Goal: Task Accomplishment & Management: Manage account settings

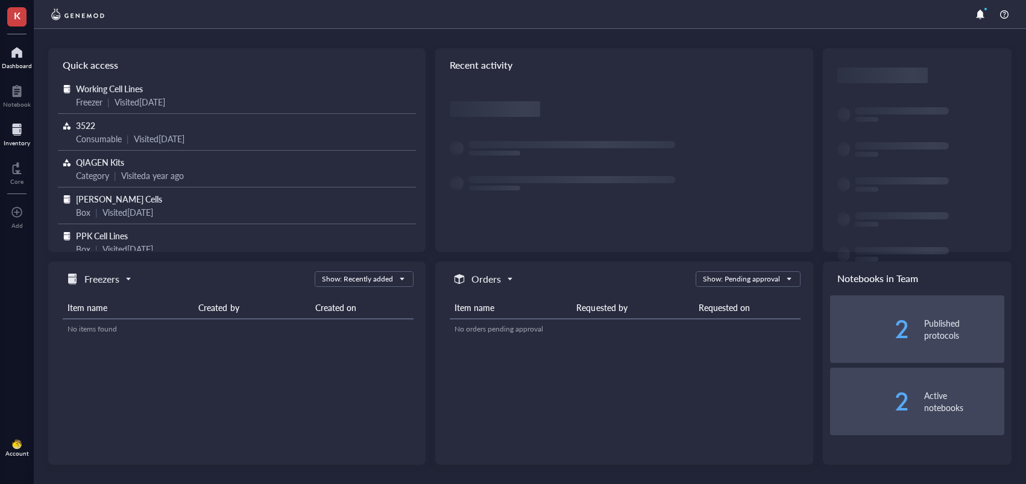
click at [27, 138] on link "Inventory" at bounding box center [17, 133] width 27 height 27
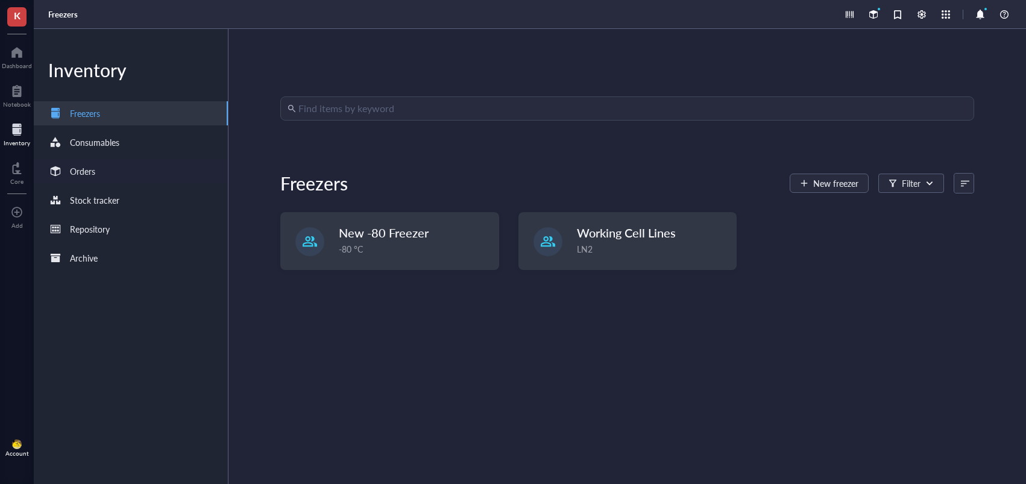
click at [113, 168] on div "Orders" at bounding box center [131, 171] width 194 height 24
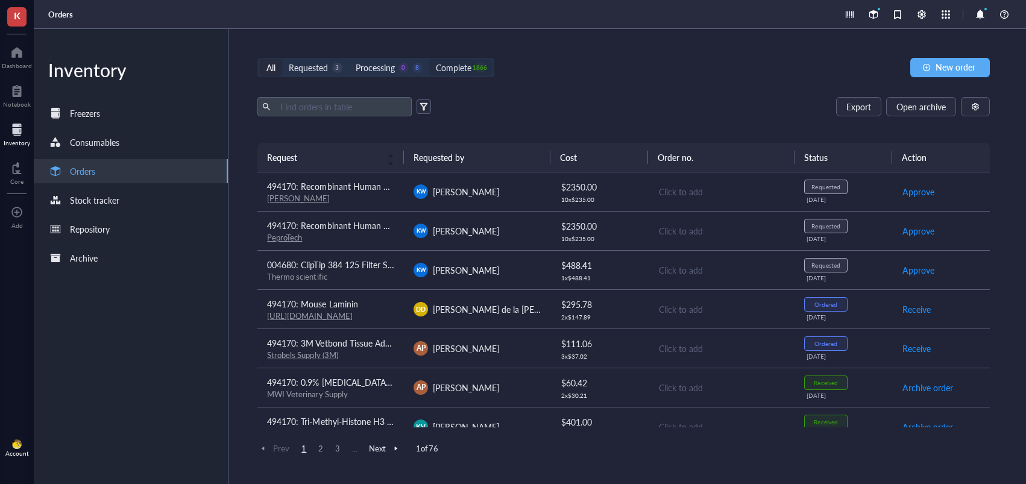
drag, startPoint x: 459, startPoint y: 57, endPoint x: 456, endPoint y: 66, distance: 9.0
click at [457, 63] on div "All Requested 3 Processing 0 8 Complete 1866 New order Export Open archive Requ…" at bounding box center [623, 256] width 790 height 455
click at [456, 66] on div "Complete" at bounding box center [454, 67] width 36 height 13
click at [429, 59] on input "Complete 1866" at bounding box center [429, 59] width 0 height 0
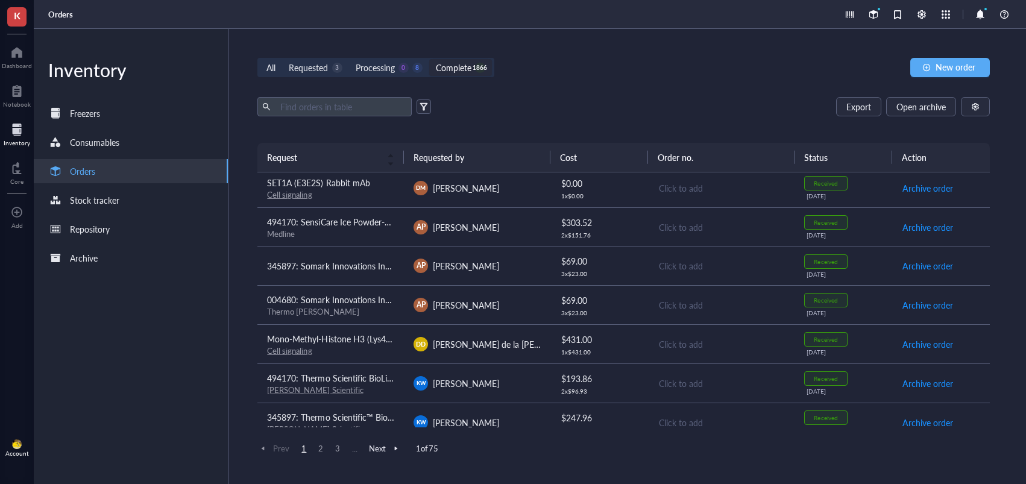
scroll to position [631, 0]
click at [503, 350] on td "[PERSON_NAME] de la [PERSON_NAME]" at bounding box center [477, 342] width 146 height 39
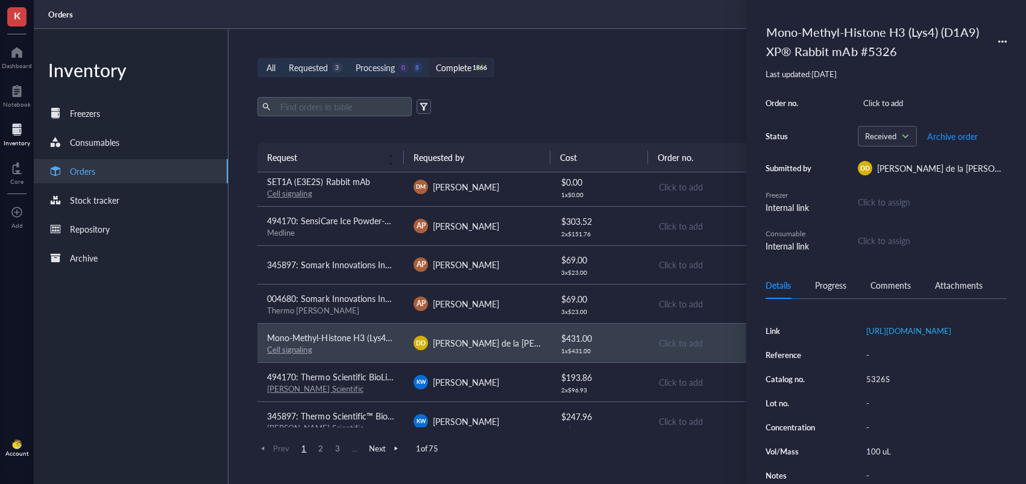
scroll to position [168, 0]
click at [878, 388] on div "5326S" at bounding box center [934, 379] width 146 height 17
click at [878, 387] on input "5326S" at bounding box center [879, 379] width 36 height 16
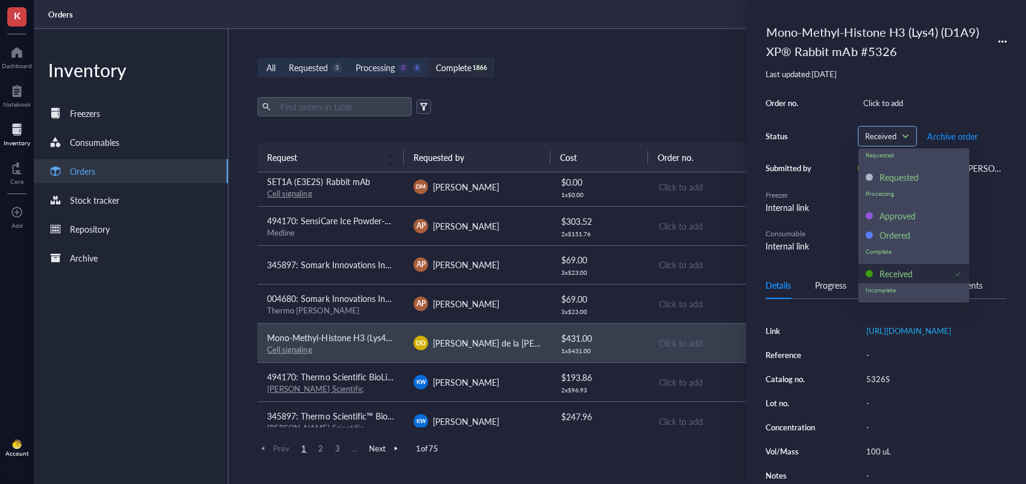
click at [910, 139] on div "Received" at bounding box center [887, 136] width 58 height 19
click at [902, 236] on div "Ordered" at bounding box center [895, 234] width 31 height 13
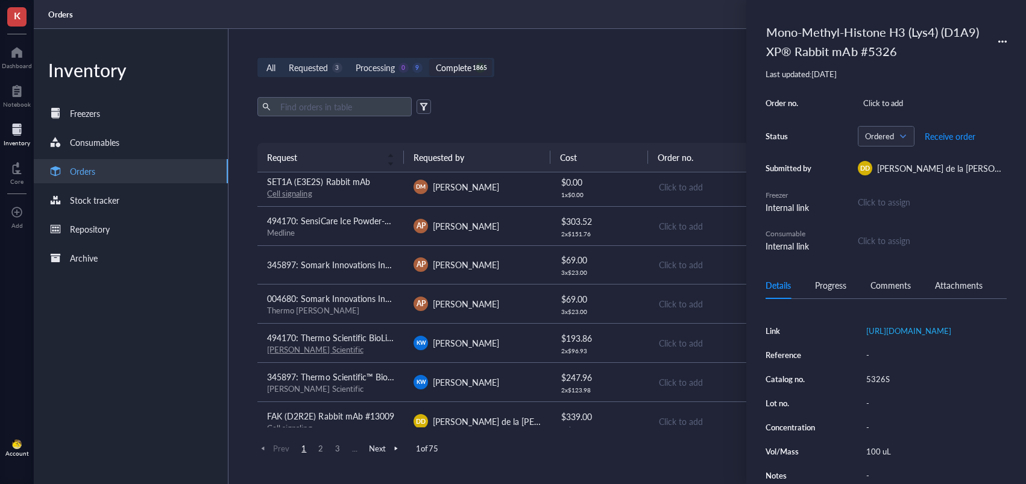
drag, startPoint x: 658, startPoint y: 89, endPoint x: 619, endPoint y: 83, distance: 39.6
click at [657, 89] on div "All Requested 3 Processing 0 9 Complete 1865 New order Export Open archive Requ…" at bounding box center [623, 256] width 790 height 455
click at [377, 72] on div "Processing" at bounding box center [375, 67] width 39 height 13
click at [349, 59] on input "Processing 0 9" at bounding box center [349, 59] width 0 height 0
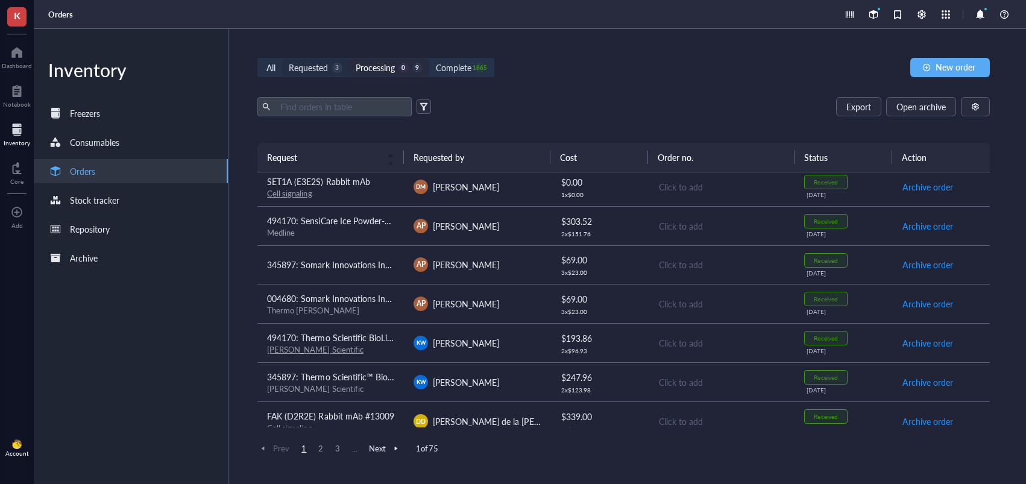
click at [310, 65] on div "Requested" at bounding box center [308, 67] width 39 height 13
click at [282, 59] on input "Requested 3" at bounding box center [282, 59] width 0 height 0
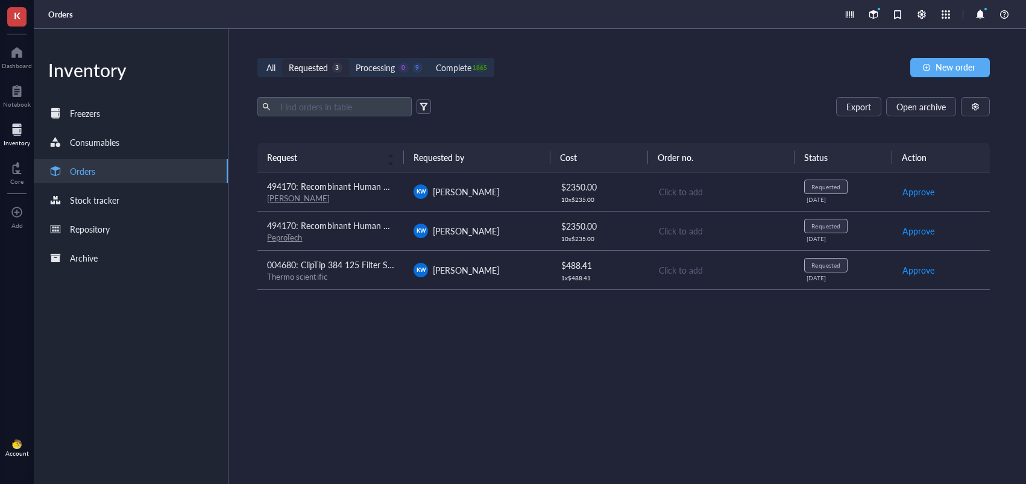
click at [342, 268] on span "004680: ClipTip 384 125 Filter Sterile" at bounding box center [336, 265] width 138 height 12
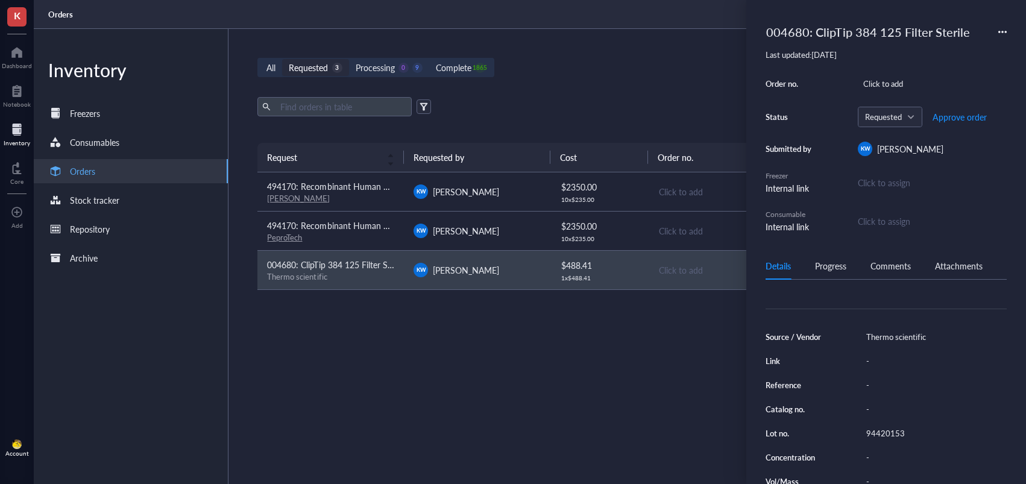
scroll to position [125, 0]
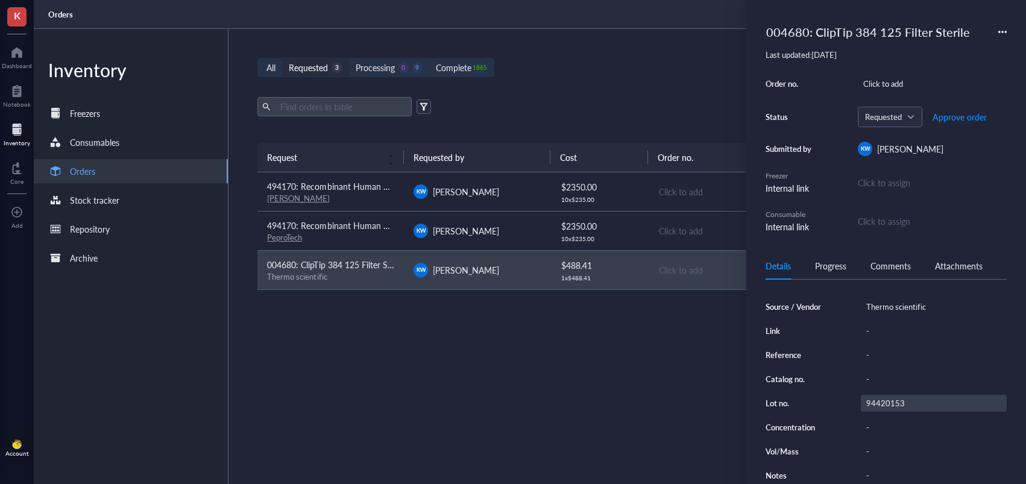
click at [875, 395] on div "94420153" at bounding box center [934, 403] width 146 height 17
click at [880, 397] on input "94420153" at bounding box center [885, 403] width 48 height 16
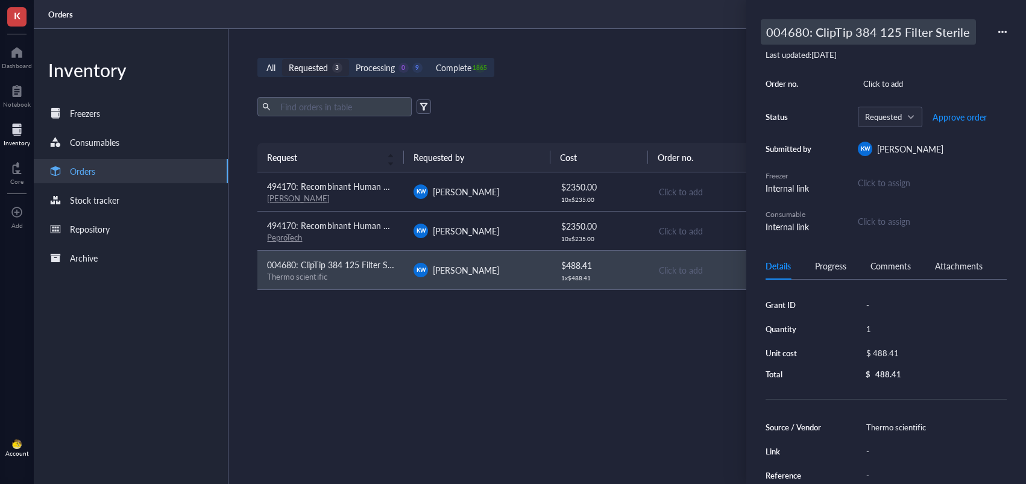
click at [801, 28] on div "004680: ClipTip 384 125 Filter Sterile" at bounding box center [868, 31] width 215 height 25
click at [792, 30] on input "004680: ClipTip 384 125 Filter Sterile" at bounding box center [887, 32] width 252 height 24
type input "494170: ClipTip 384 125 Filter Sterile"
click at [960, 123] on button "Approve order" at bounding box center [959, 116] width 55 height 19
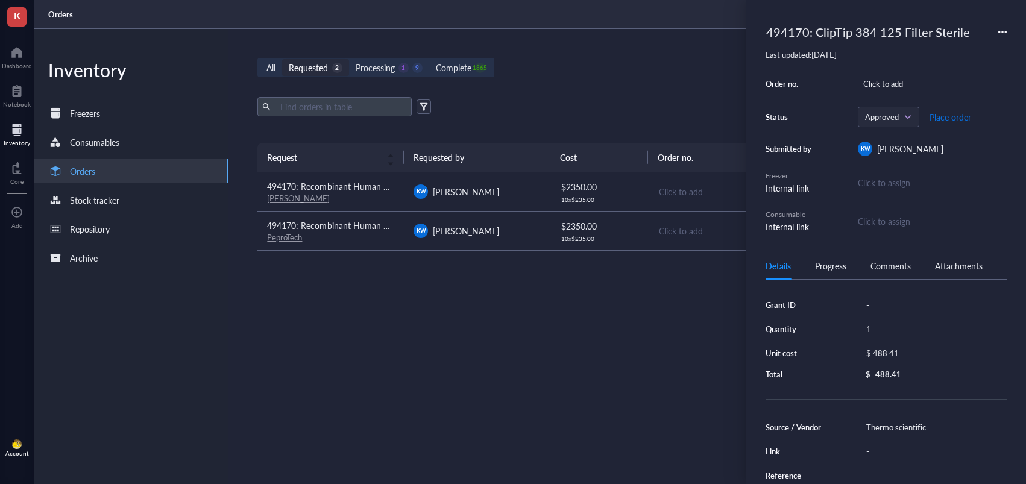
drag, startPoint x: 951, startPoint y: 119, endPoint x: 719, endPoint y: 216, distance: 251.3
click at [951, 119] on span "Place order" at bounding box center [951, 117] width 42 height 10
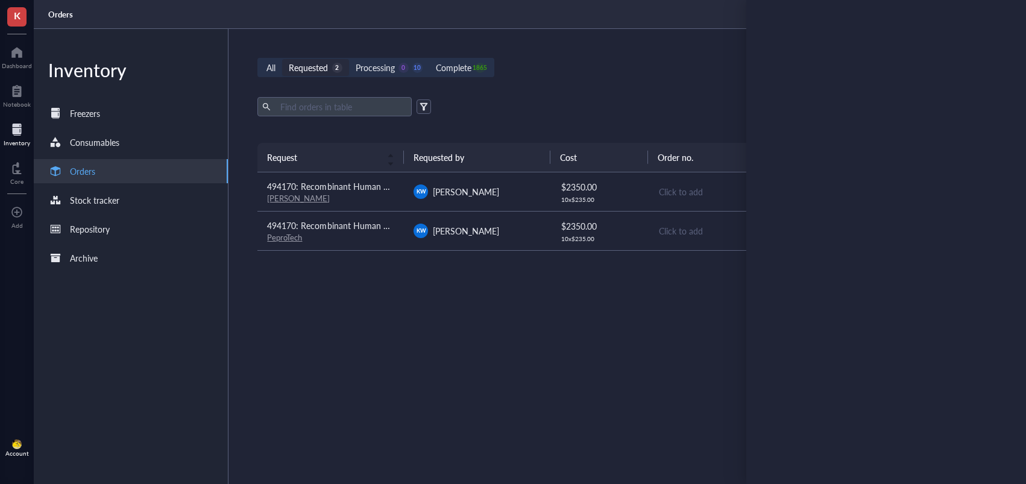
click at [545, 230] on td "[PERSON_NAME]" at bounding box center [477, 230] width 146 height 39
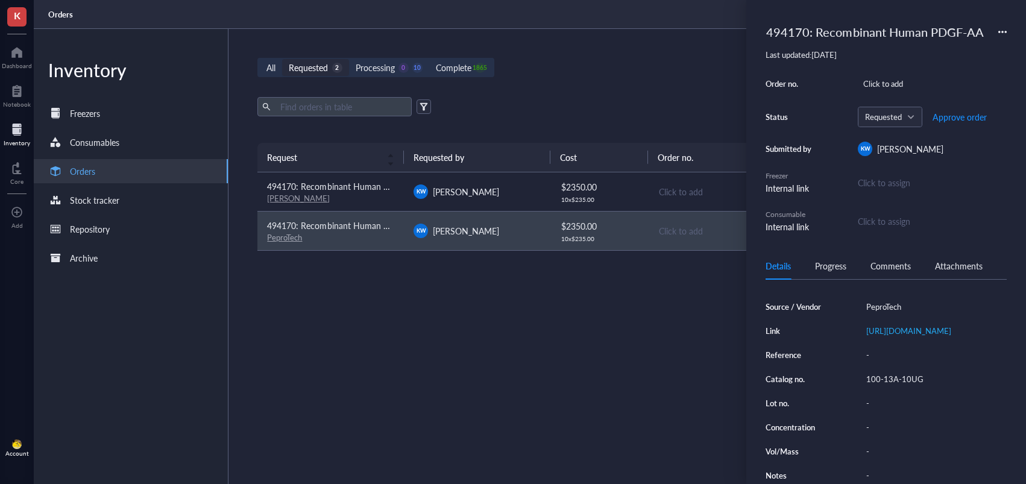
scroll to position [136, 0]
click at [892, 371] on div "100-13A-10UG" at bounding box center [934, 379] width 146 height 17
click at [892, 371] on input "100-13A-10UG" at bounding box center [895, 379] width 68 height 16
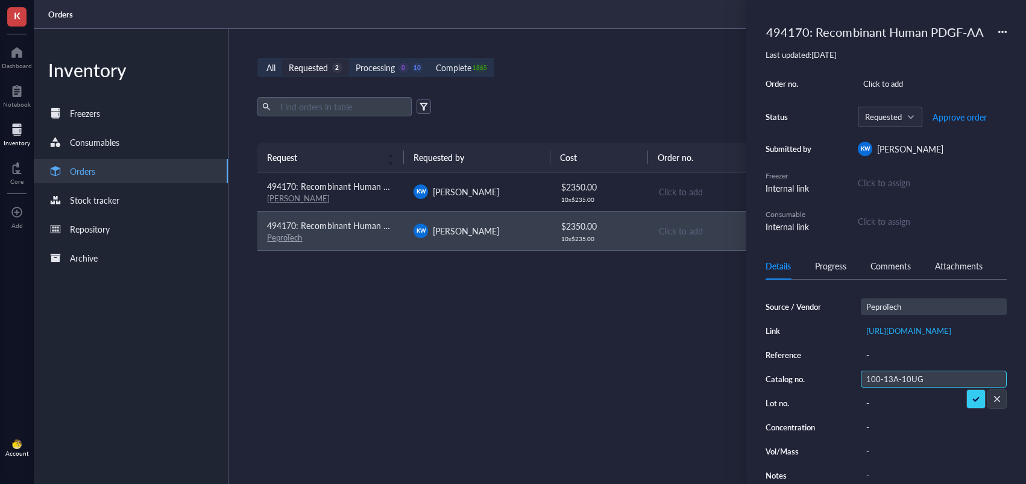
scroll to position [0, 0]
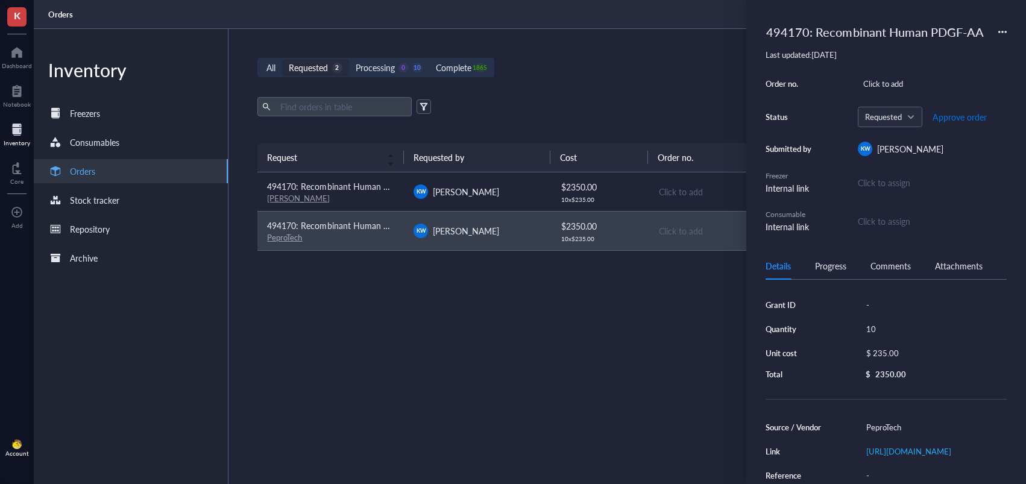
click at [948, 114] on span "Approve order" at bounding box center [960, 117] width 54 height 10
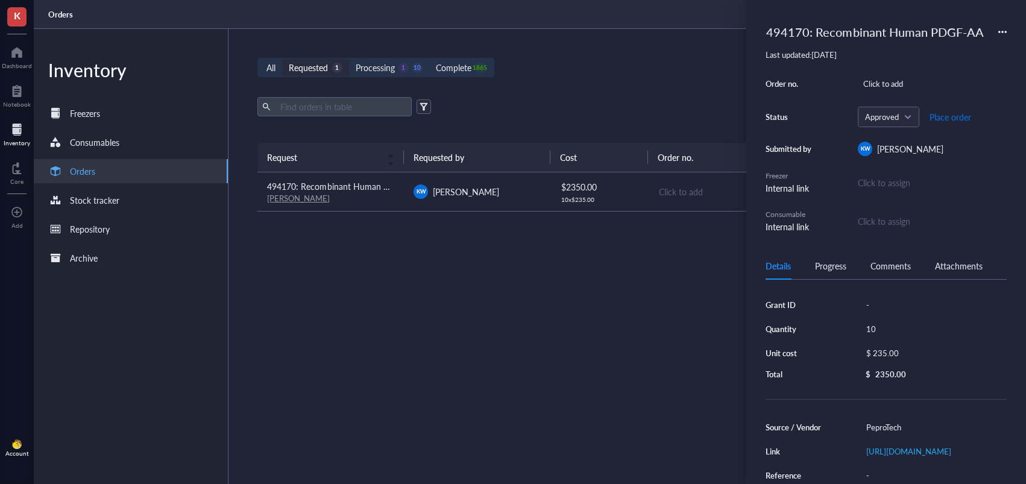
drag, startPoint x: 952, startPoint y: 118, endPoint x: 945, endPoint y: 119, distance: 7.3
click at [952, 118] on span "Place order" at bounding box center [951, 117] width 42 height 10
drag, startPoint x: 348, startPoint y: 195, endPoint x: 395, endPoint y: 212, distance: 50.0
click at [348, 195] on div "[PERSON_NAME]" at bounding box center [330, 198] width 127 height 11
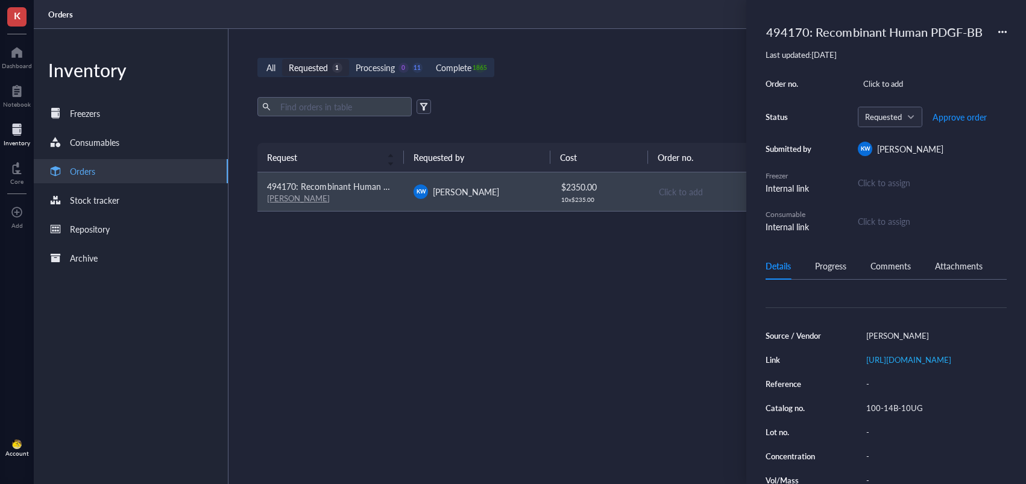
scroll to position [136, 0]
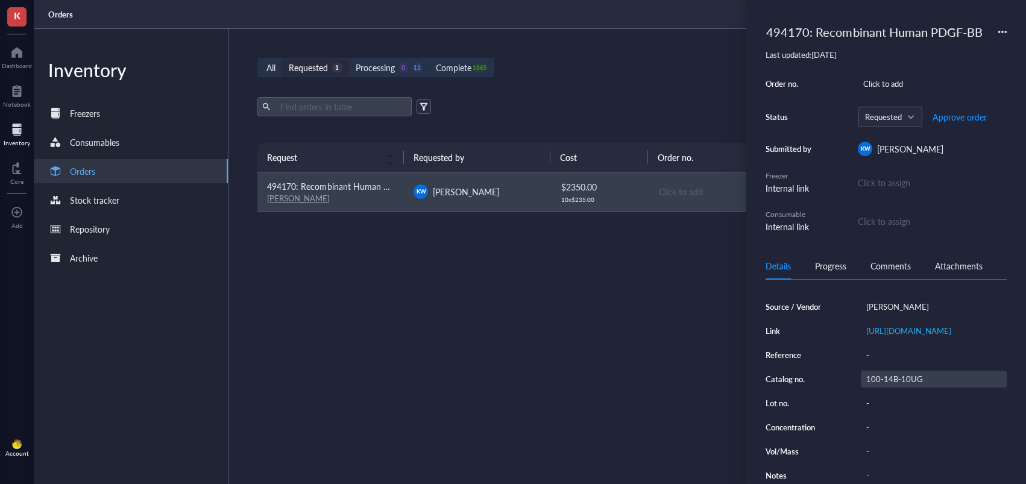
click at [878, 381] on div "100-14B-10UG" at bounding box center [934, 379] width 146 height 17
click at [878, 381] on input "100-14B-10UG" at bounding box center [895, 379] width 68 height 16
click at [452, 72] on div "Complete" at bounding box center [454, 67] width 36 height 13
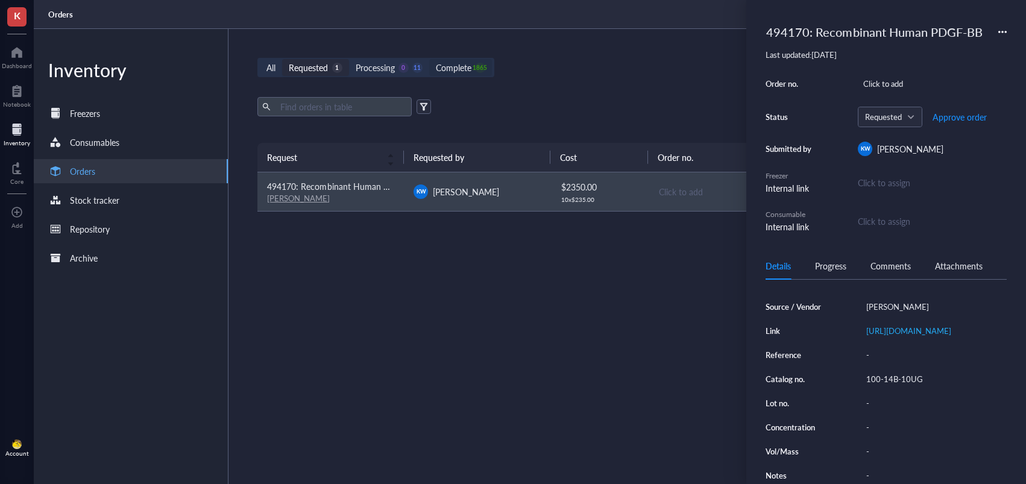
click at [429, 59] on input "Complete 1865" at bounding box center [429, 59] width 0 height 0
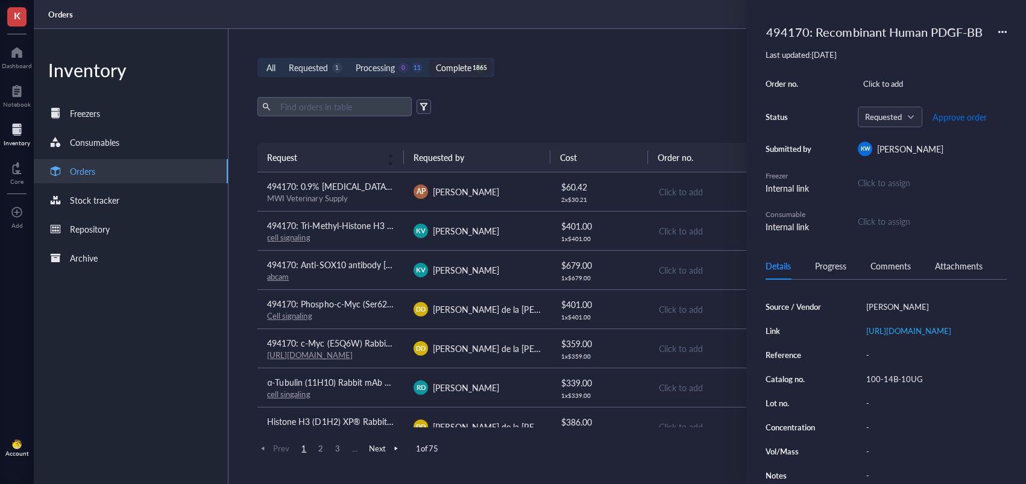
click at [947, 119] on span "Approve order" at bounding box center [960, 117] width 54 height 10
click at [948, 118] on span "Place order" at bounding box center [951, 117] width 42 height 10
click at [442, 99] on div "Export Open archive" at bounding box center [623, 106] width 732 height 19
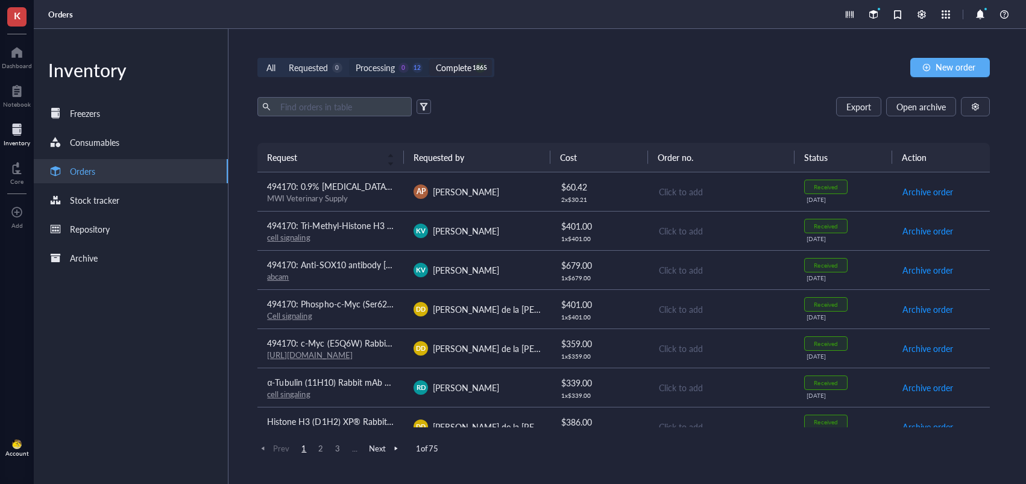
click at [386, 74] on div "Processing" at bounding box center [375, 67] width 39 height 13
click at [349, 59] on input "Processing 0 12" at bounding box center [349, 59] width 0 height 0
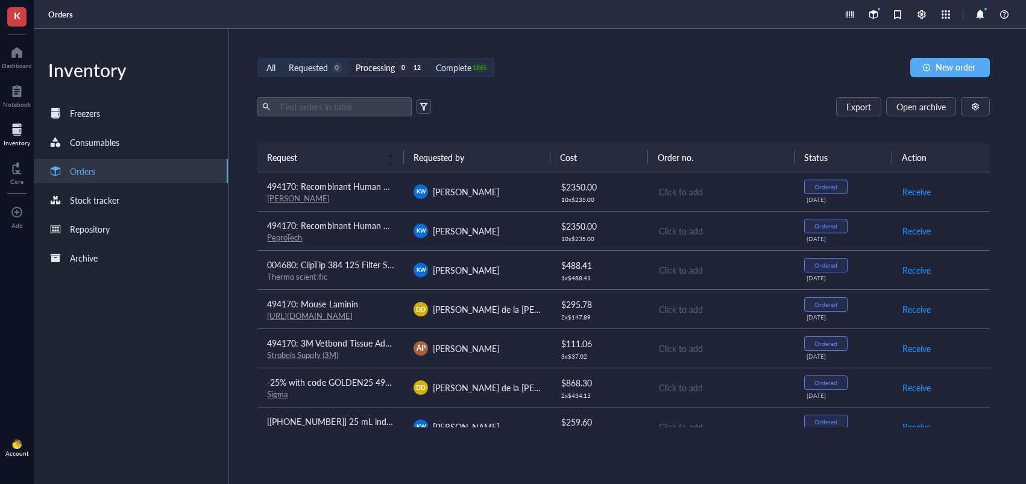
click at [459, 67] on div "Complete" at bounding box center [454, 67] width 36 height 13
click at [429, 59] on input "Complete 1865" at bounding box center [429, 59] width 0 height 0
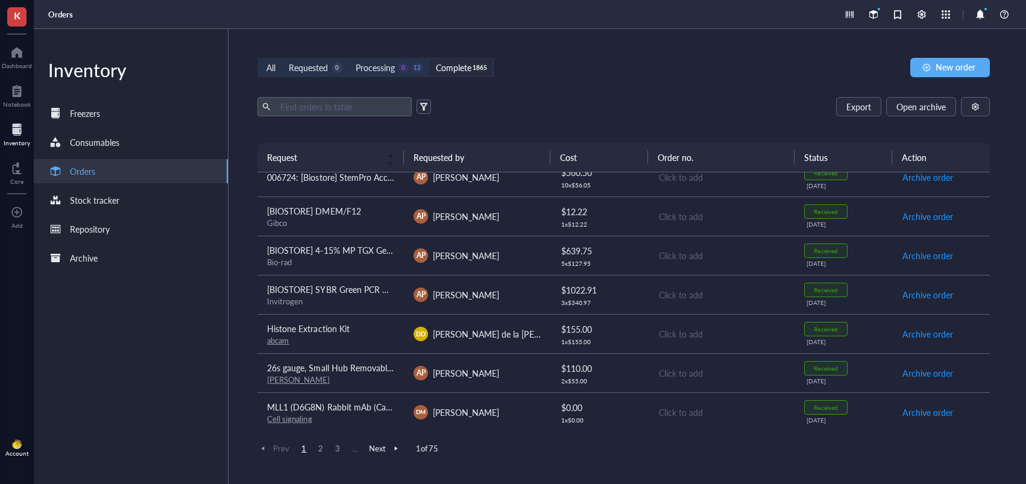
scroll to position [371, 0]
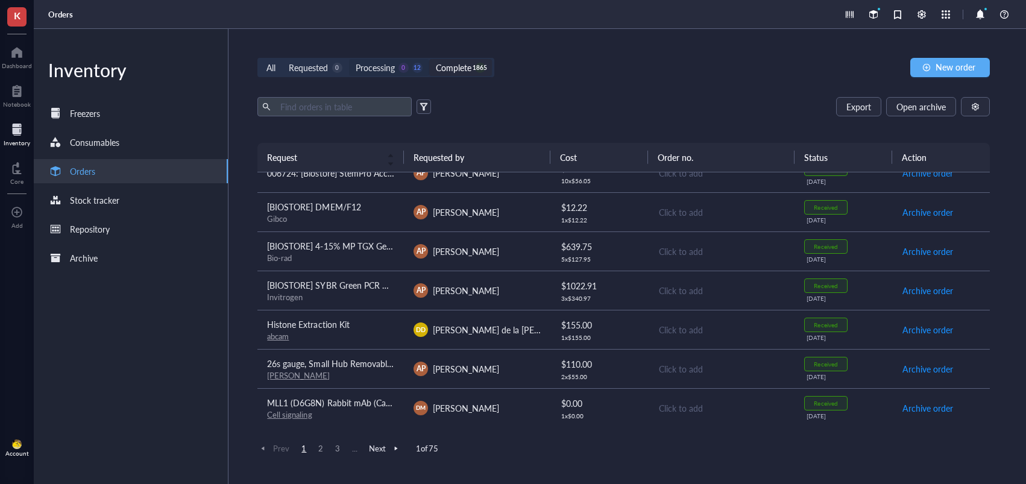
click at [374, 68] on div "Processing" at bounding box center [375, 67] width 39 height 13
click at [349, 59] on input "Processing 0 12" at bounding box center [349, 59] width 0 height 0
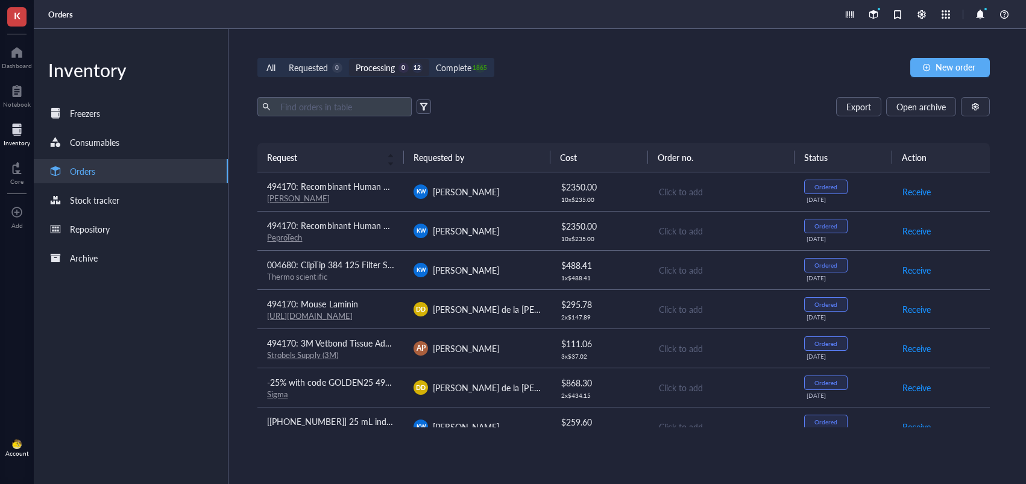
click at [391, 385] on span "-25% with code GOLDEN25 494170: Anti-Integrin Beta1, clone AIIB2 (Azide Free) A…" at bounding box center [437, 382] width 341 height 12
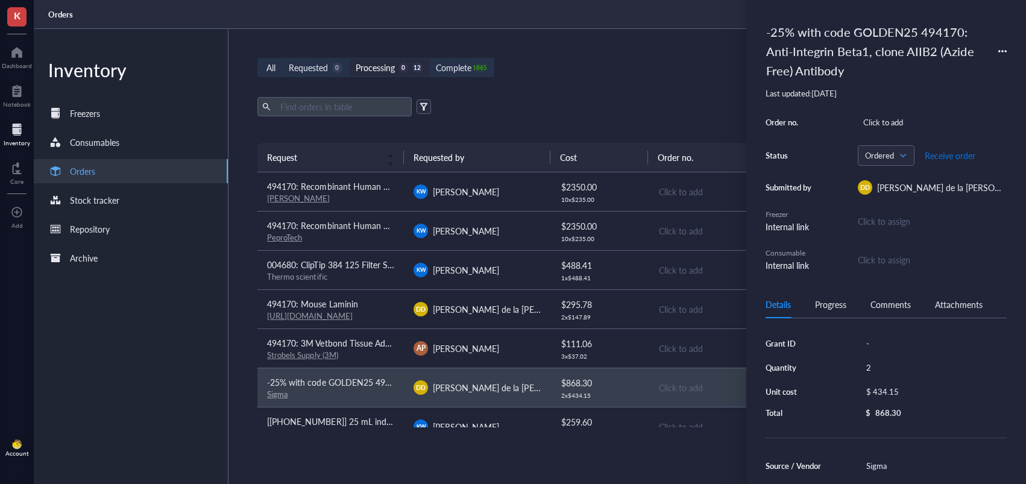
click at [934, 156] on span "Receive order" at bounding box center [950, 156] width 51 height 10
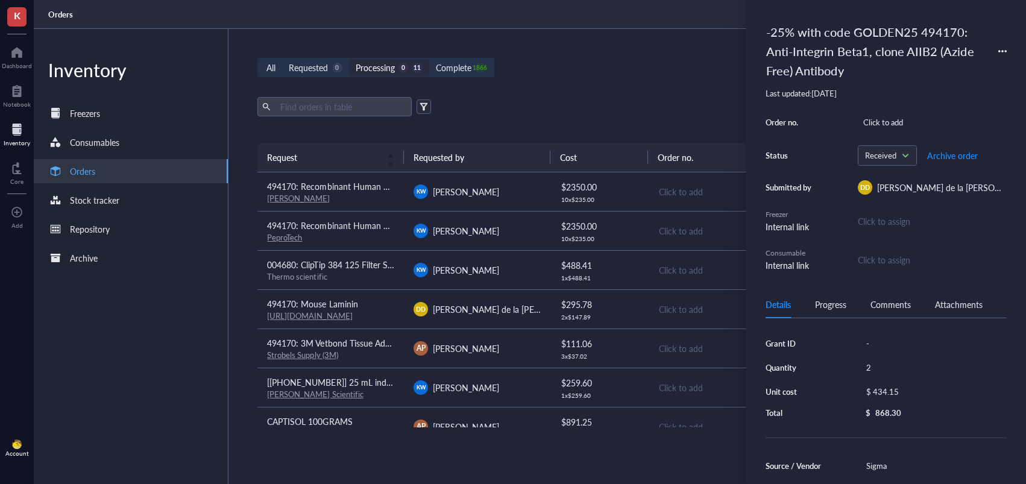
click at [643, 107] on div "Export Open archive" at bounding box center [623, 106] width 732 height 19
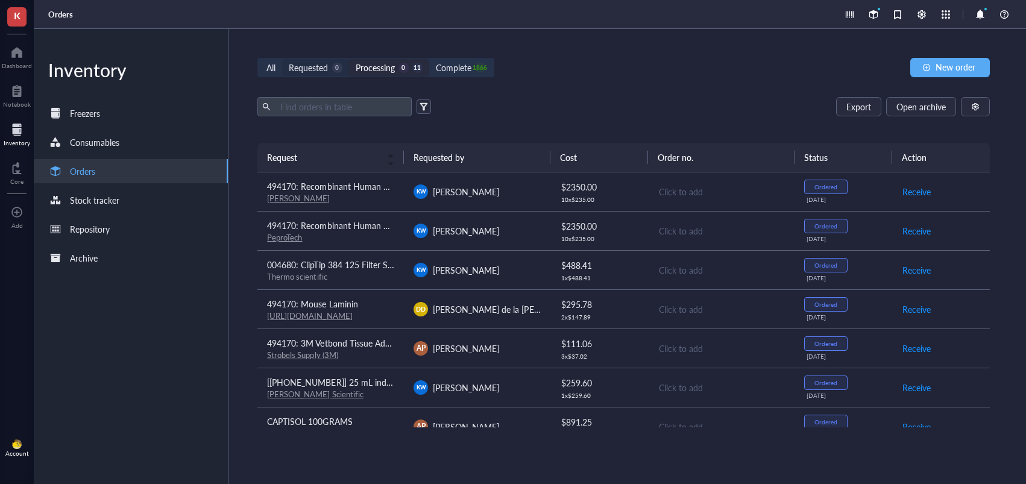
click at [334, 74] on div "Requested 0" at bounding box center [315, 67] width 53 height 13
click at [282, 59] on input "Requested 0" at bounding box center [282, 59] width 0 height 0
